Goal: Information Seeking & Learning: Learn about a topic

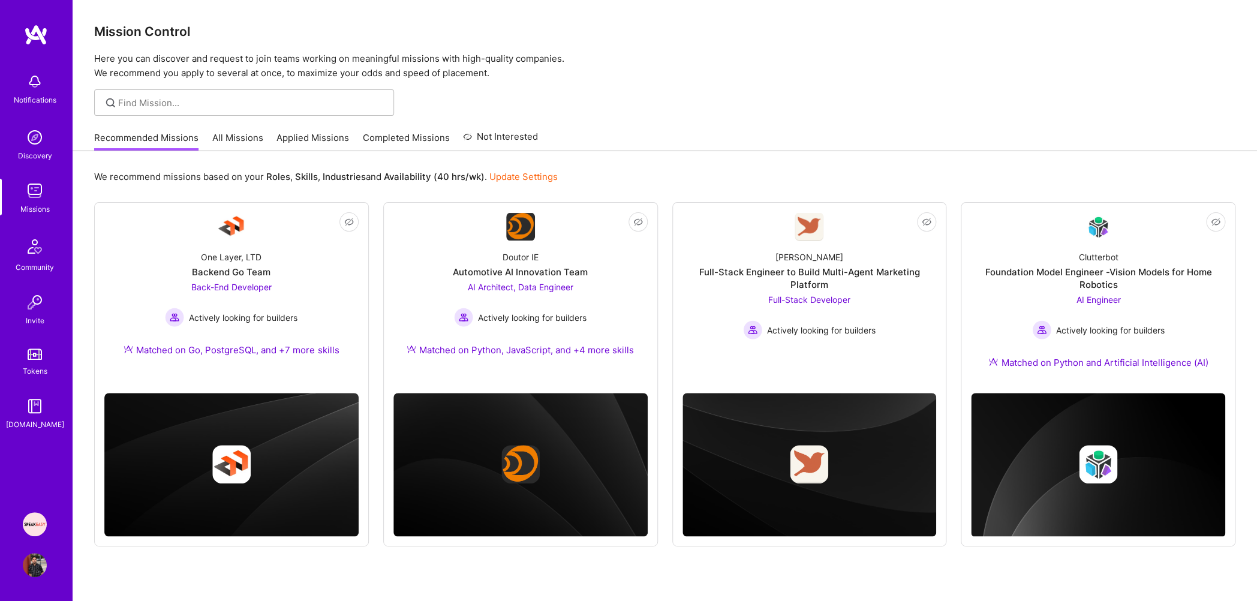
scroll to position [31, 0]
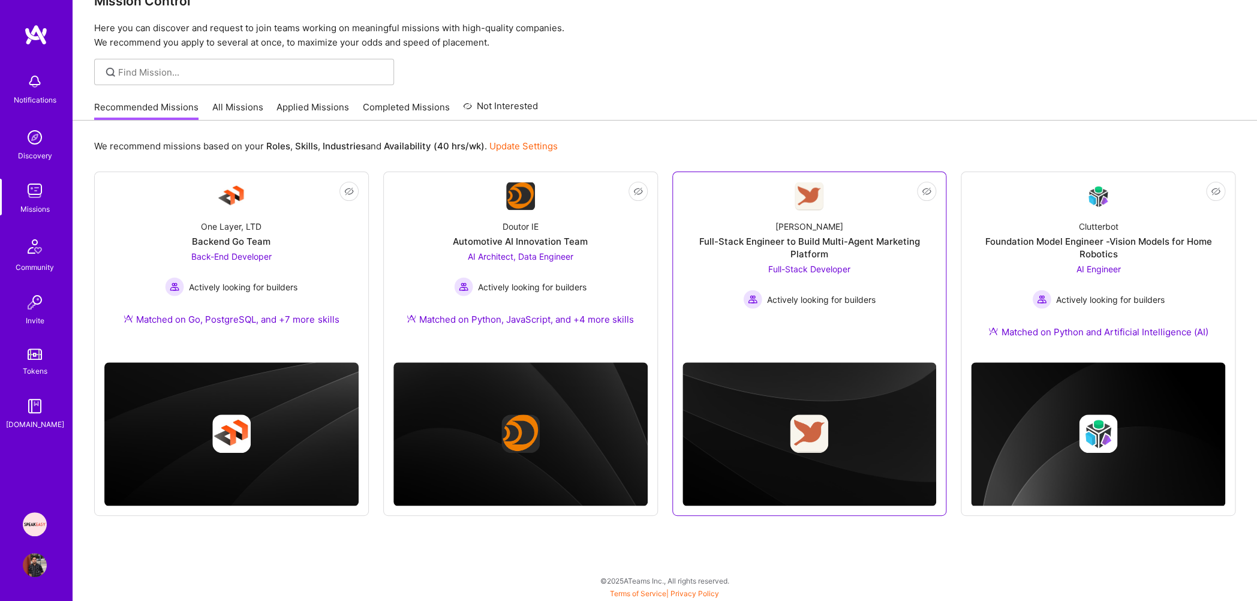
click at [764, 227] on div "[PERSON_NAME] Full-Stack Engineer to Build Multi-Agent Marketing Platform Full-…" at bounding box center [809, 259] width 254 height 98
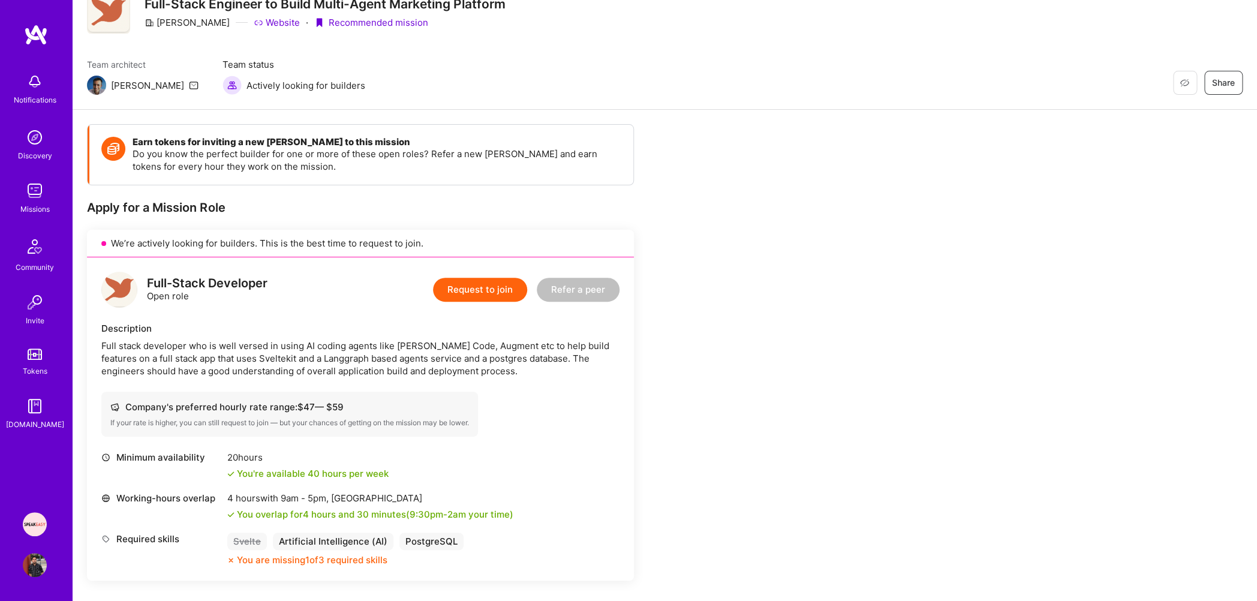
scroll to position [186, 0]
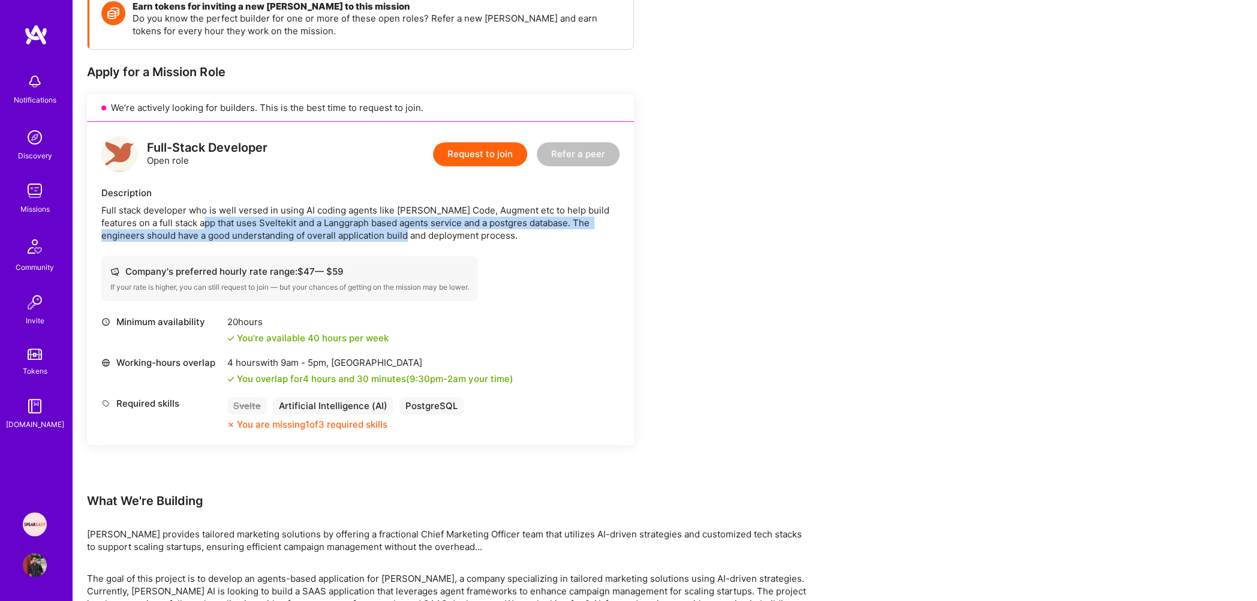
drag, startPoint x: 185, startPoint y: 225, endPoint x: 361, endPoint y: 239, distance: 176.2
click at [361, 239] on div "Full stack developer who is well versed in using AI coding agents like [PERSON_…" at bounding box center [360, 223] width 518 height 38
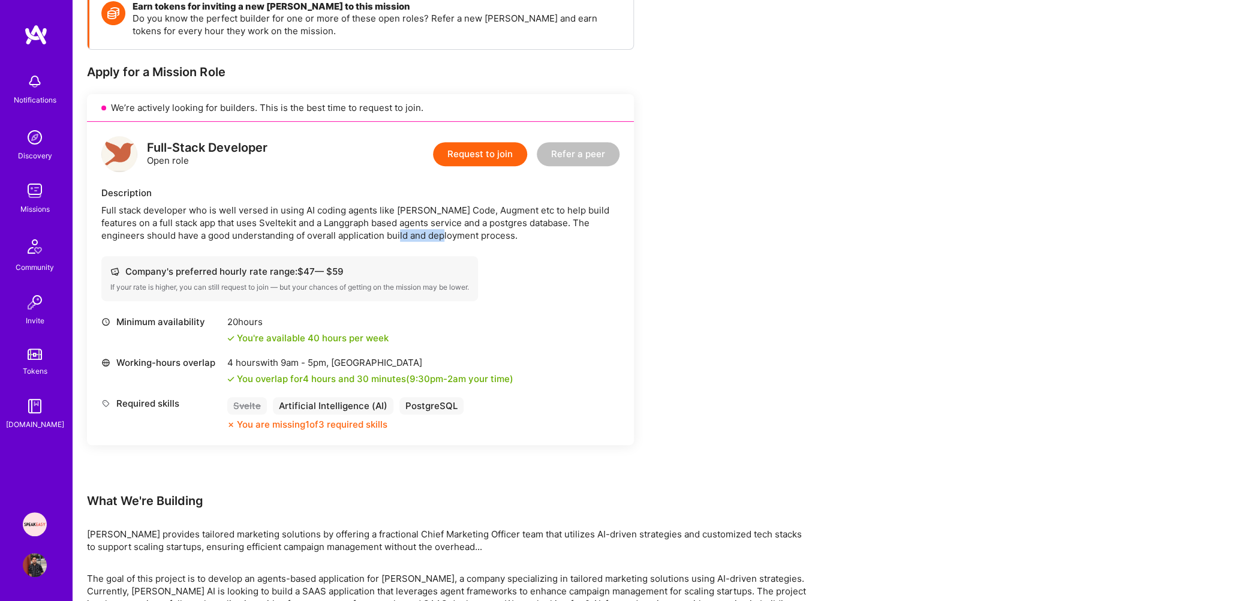
click at [361, 239] on div "Full stack developer who is well versed in using AI coding agents like [PERSON_…" at bounding box center [360, 223] width 518 height 38
click at [368, 219] on div "Full stack developer who is well versed in using AI coding agents like [PERSON_…" at bounding box center [360, 223] width 518 height 38
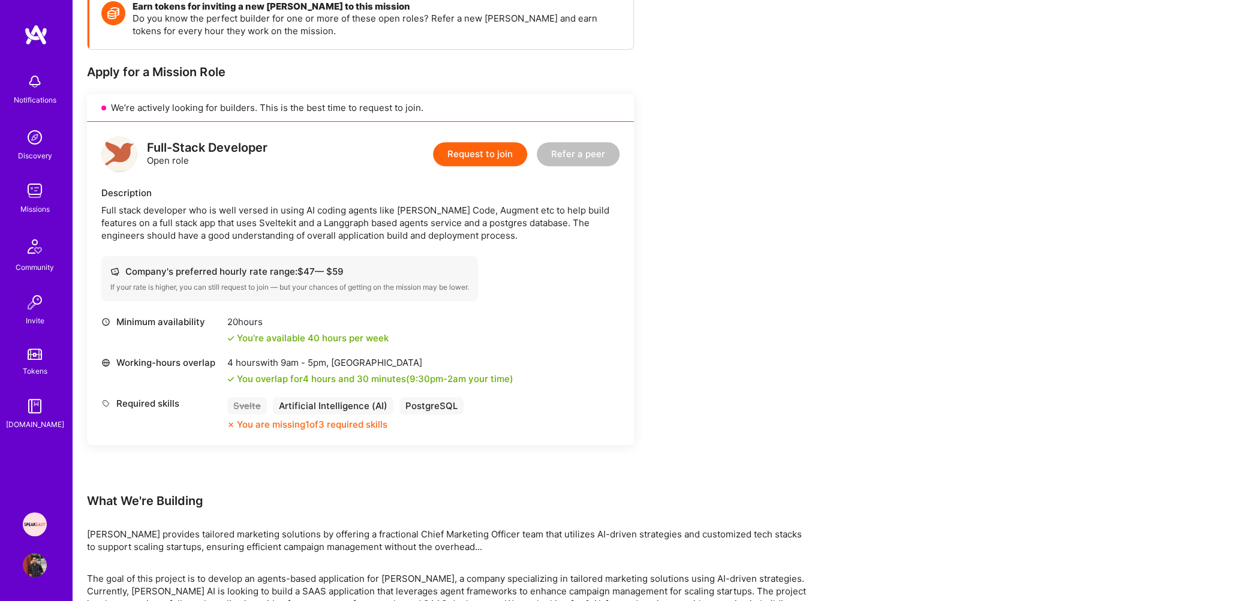
click at [350, 225] on div "Full stack developer who is well versed in using AI coding agents like [PERSON_…" at bounding box center [360, 223] width 518 height 38
click at [262, 220] on div "Full stack developer who is well versed in using AI coding agents like [PERSON_…" at bounding box center [360, 223] width 518 height 38
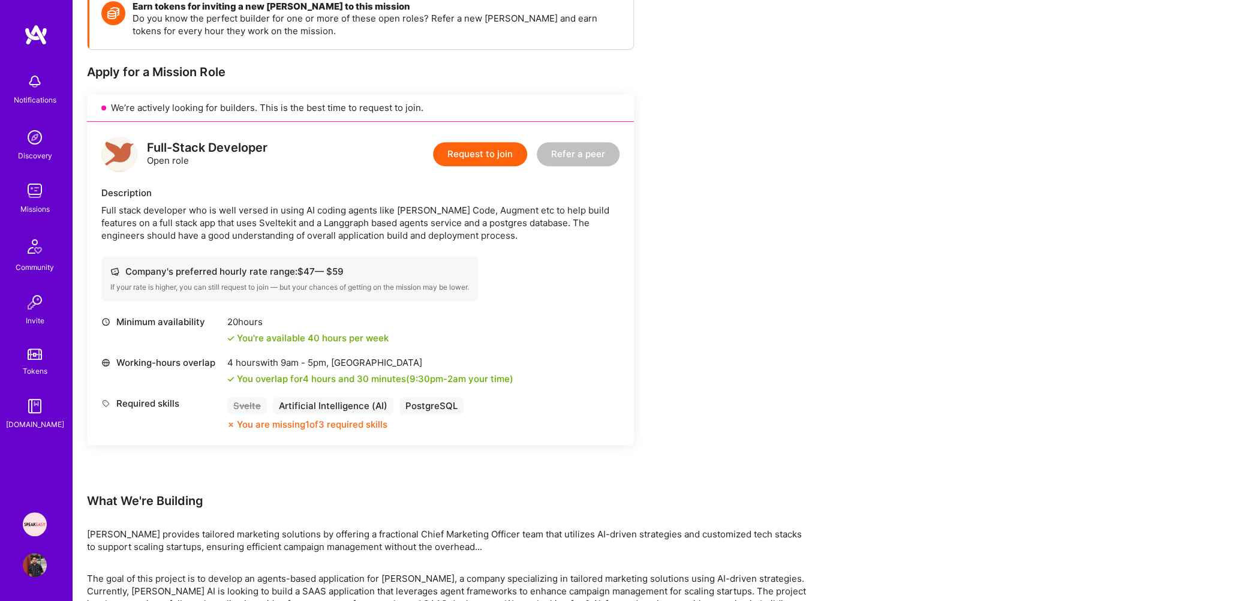
click at [262, 220] on div "Full stack developer who is well versed in using AI coding agents like [PERSON_…" at bounding box center [360, 223] width 518 height 38
click at [249, 221] on div "Full stack developer who is well versed in using AI coding agents like [PERSON_…" at bounding box center [360, 223] width 518 height 38
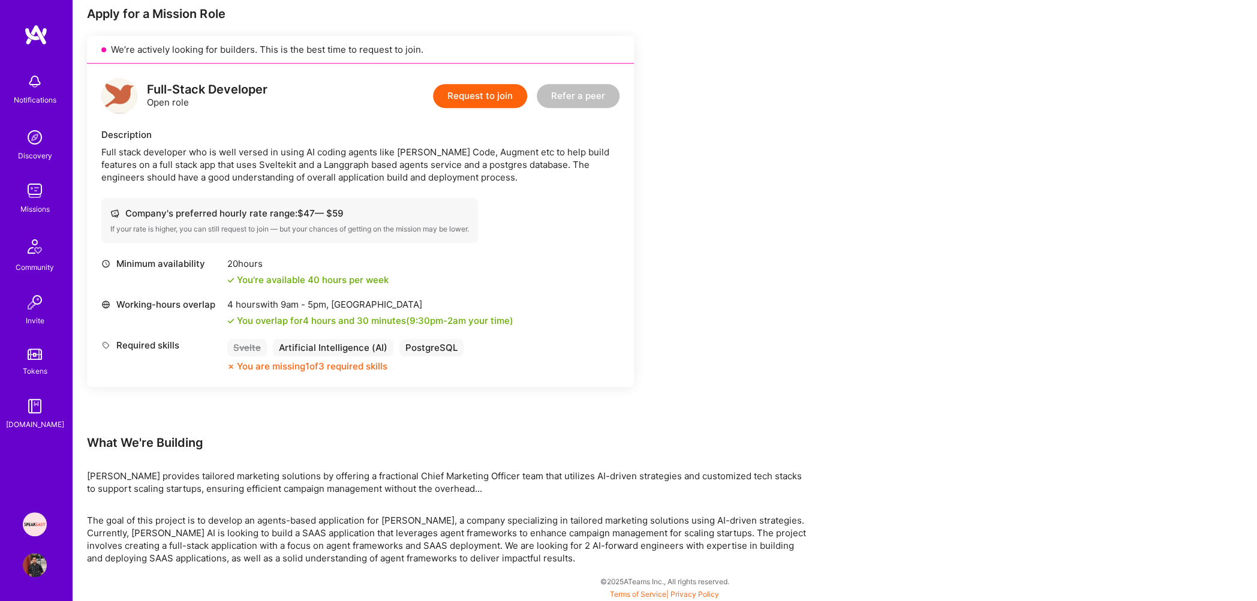
click at [230, 164] on div "Full stack developer who is well versed in using AI coding agents like [PERSON_…" at bounding box center [360, 165] width 518 height 38
copy div "Sveltekit"
click at [39, 185] on img at bounding box center [35, 191] width 24 height 24
